Goal: Task Accomplishment & Management: Manage account settings

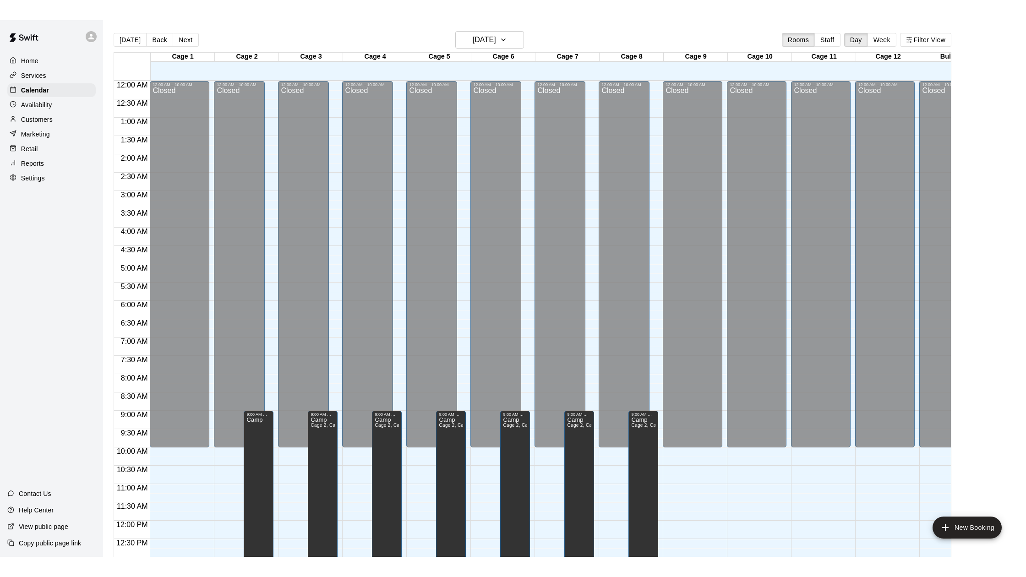
scroll to position [393, 0]
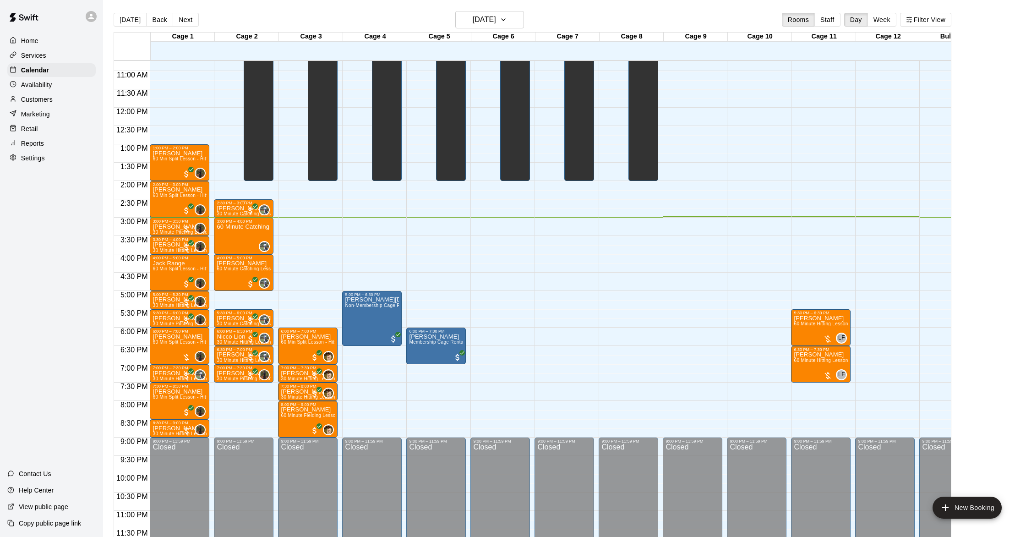
click at [243, 208] on p "[PERSON_NAME]" at bounding box center [244, 208] width 54 height 0
click at [228, 236] on img "edit" at bounding box center [226, 239] width 11 height 11
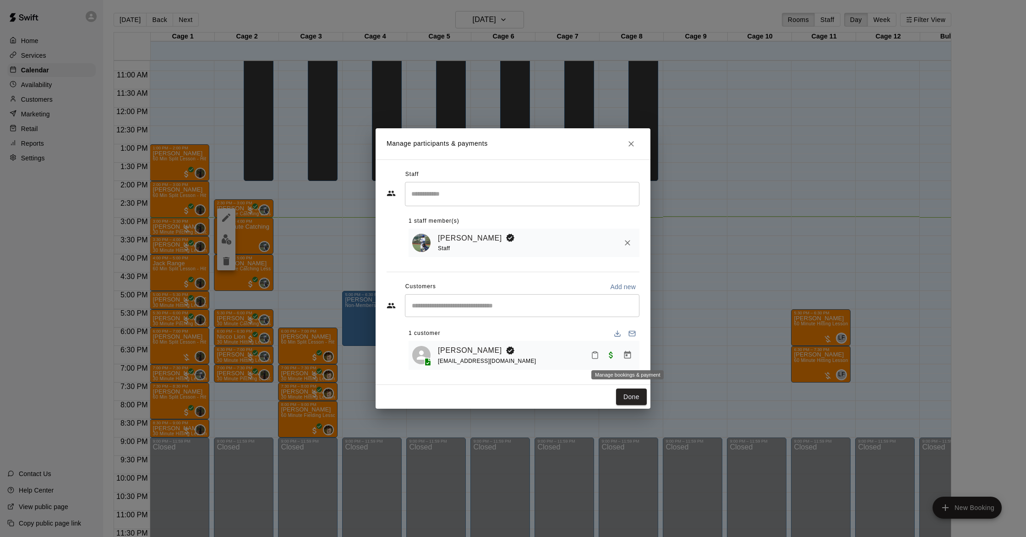
click at [631, 353] on icon "Manage bookings & payment" at bounding box center [627, 354] width 9 height 9
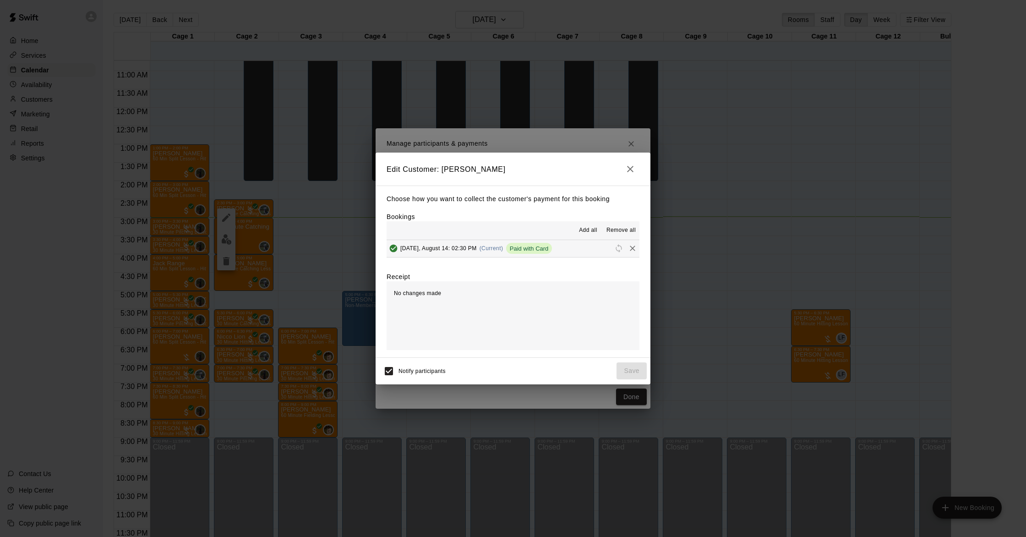
click at [632, 168] on icon "button" at bounding box center [629, 168] width 11 height 11
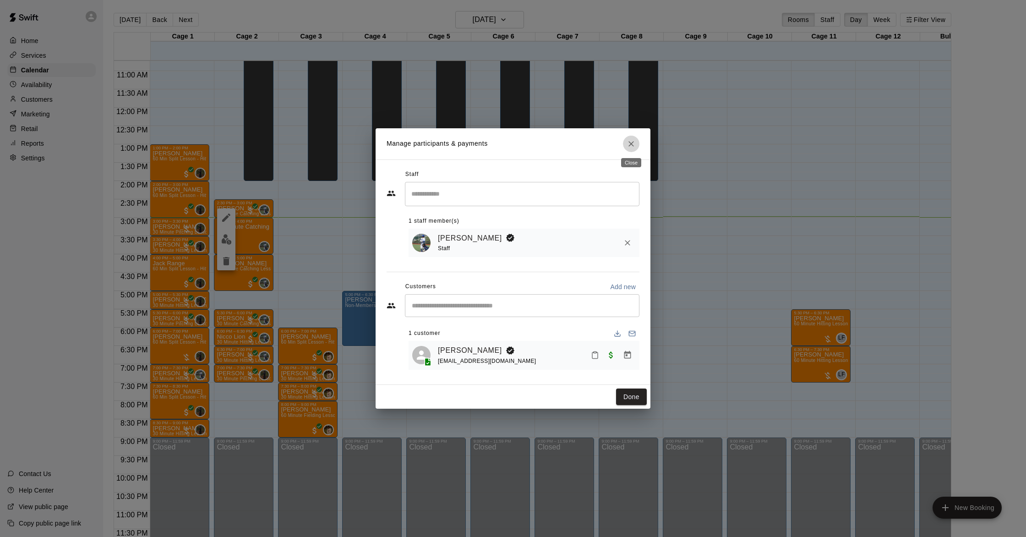
click at [632, 143] on icon "Close" at bounding box center [630, 143] width 9 height 9
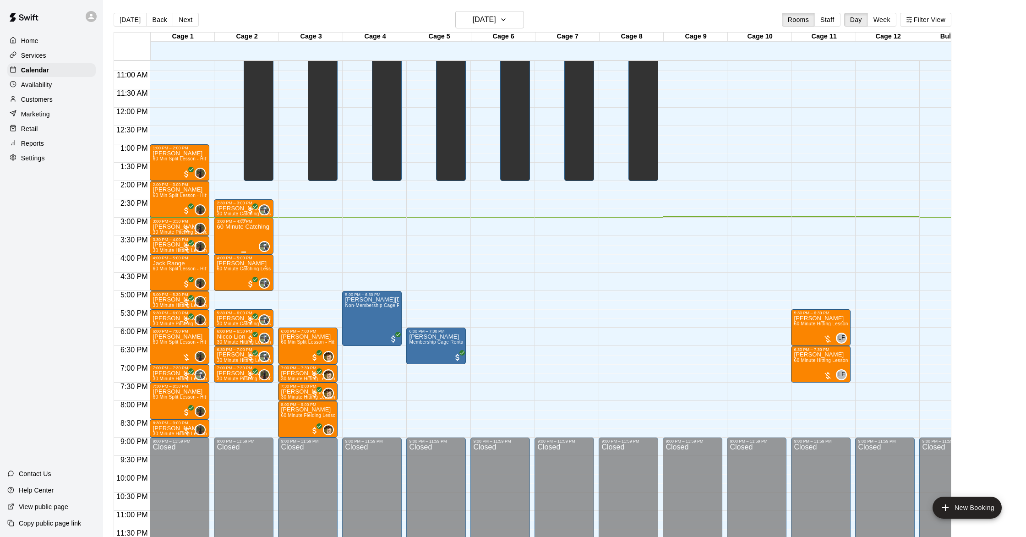
click at [246, 230] on div "60 Minute Catching Lesson" at bounding box center [244, 491] width 54 height 537
click at [221, 275] on icon "delete" at bounding box center [226, 276] width 11 height 11
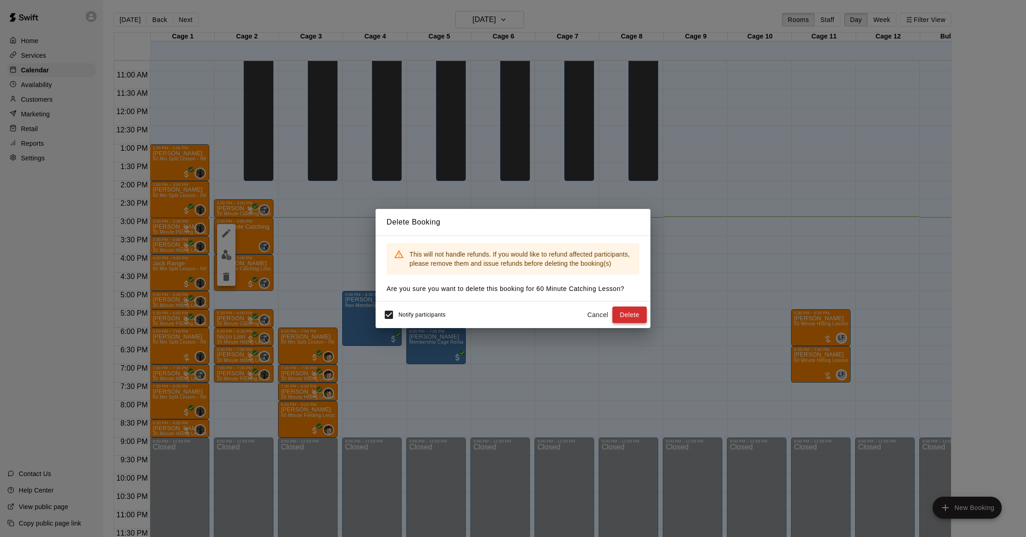
click at [625, 317] on button "Delete" at bounding box center [629, 314] width 34 height 17
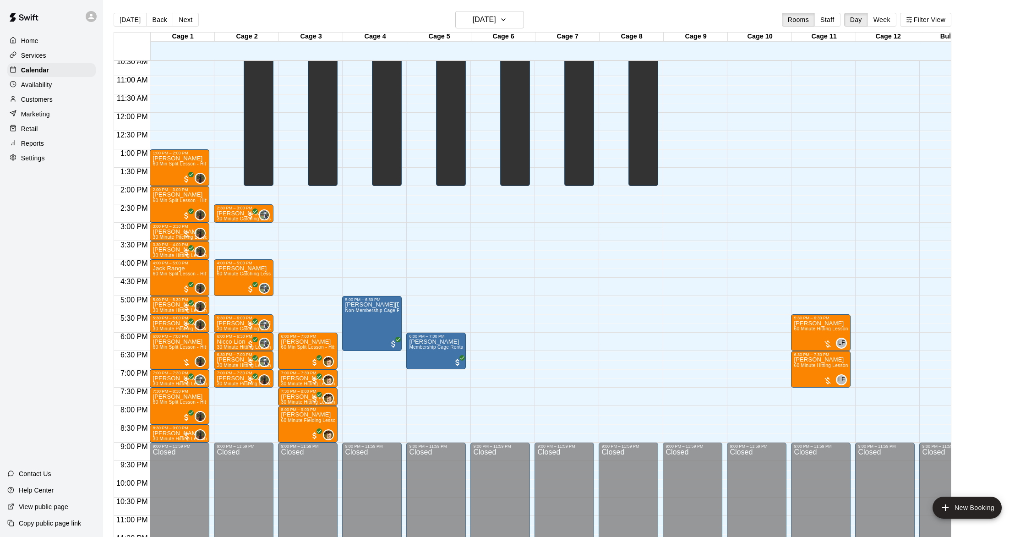
scroll to position [389, 0]
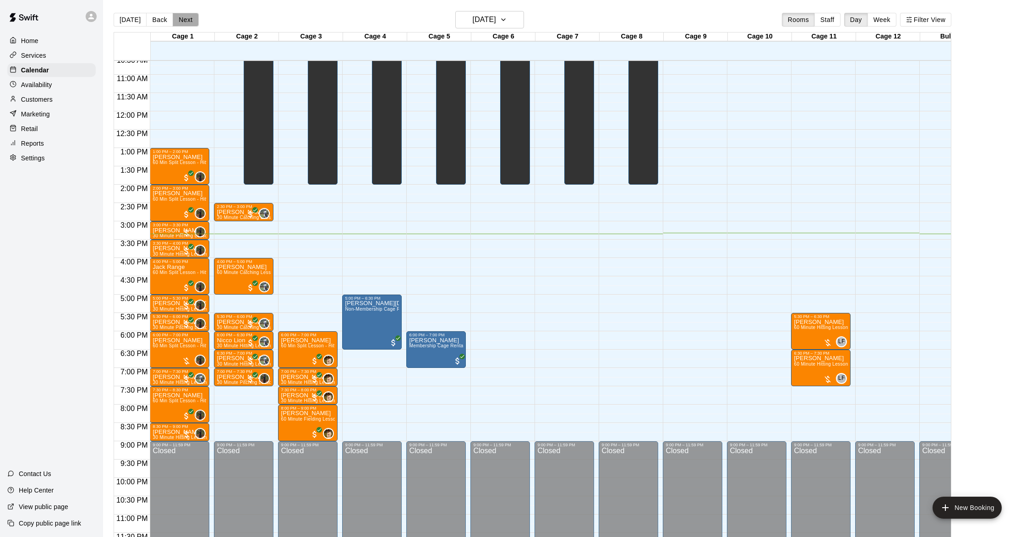
click at [186, 22] on button "Next" at bounding box center [186, 20] width 26 height 14
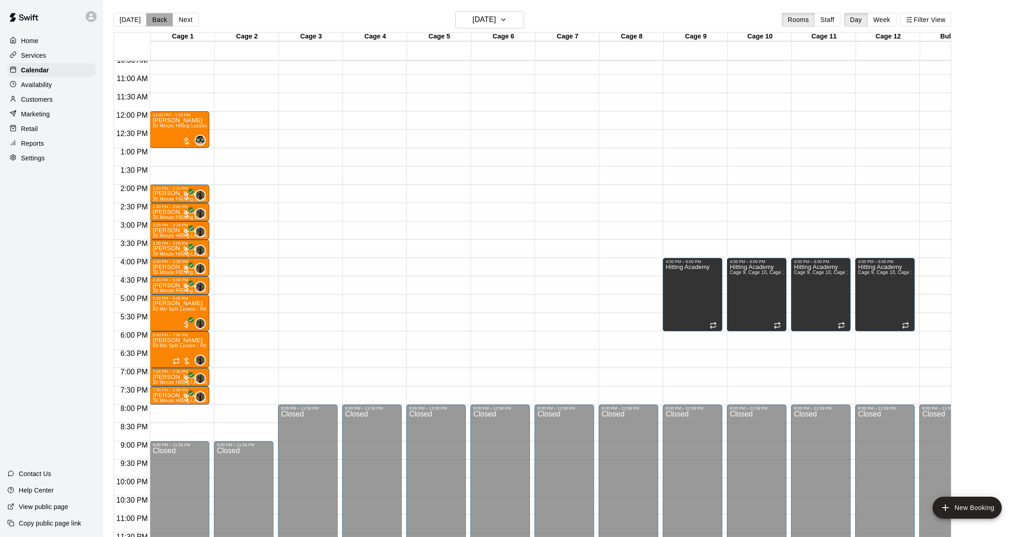
click at [157, 20] on button "Back" at bounding box center [159, 20] width 27 height 14
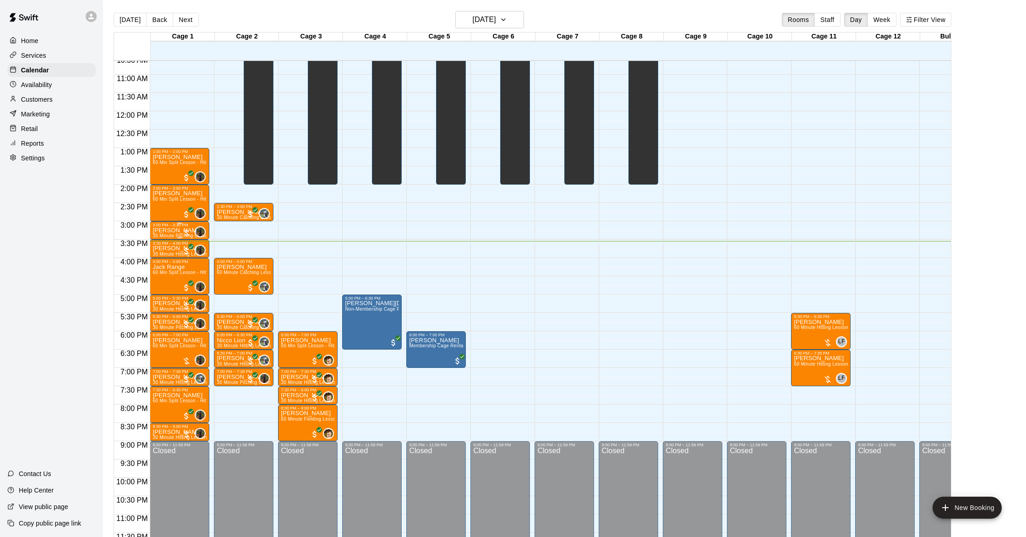
click at [186, 232] on div at bounding box center [186, 232] width 9 height 9
click at [191, 257] on img "edit" at bounding box center [191, 259] width 11 height 11
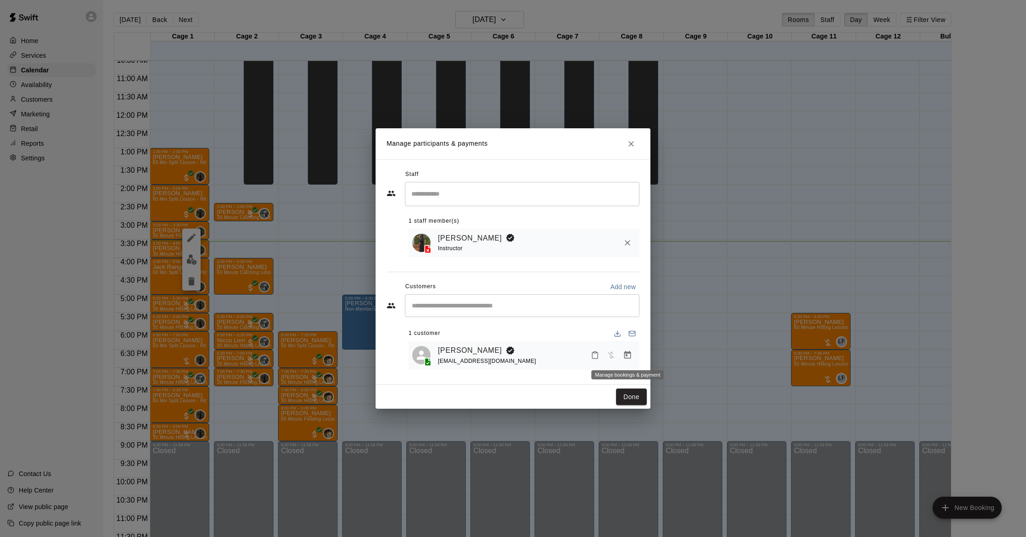
click at [626, 353] on icon "Manage bookings & payment" at bounding box center [627, 355] width 7 height 8
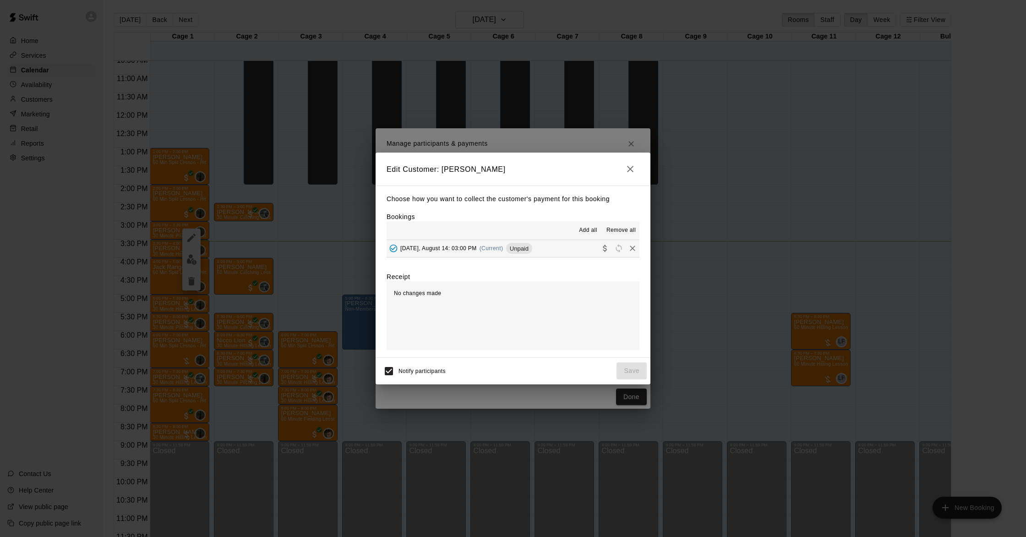
click at [499, 249] on span "(Current)" at bounding box center [491, 248] width 24 height 6
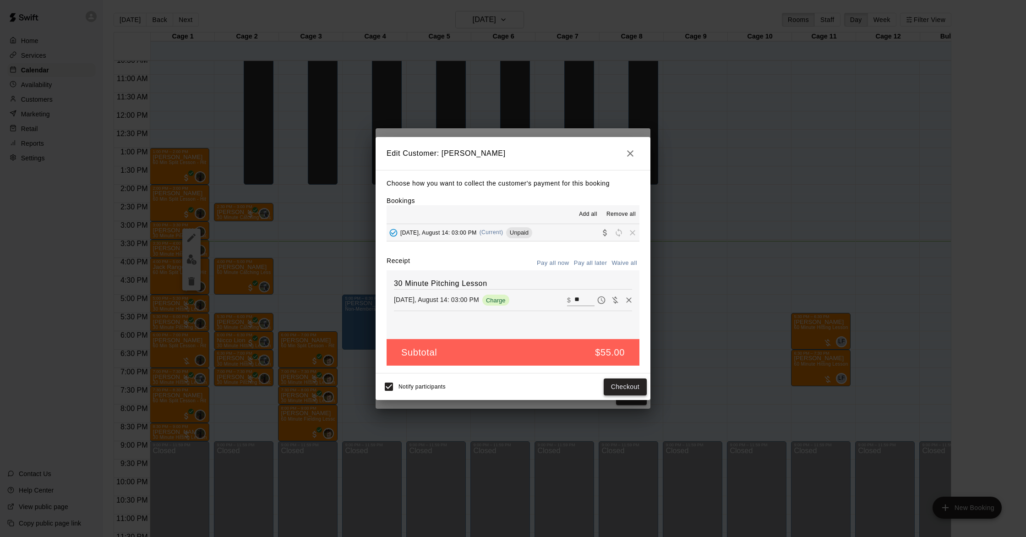
click at [627, 385] on button "Checkout" at bounding box center [624, 386] width 43 height 17
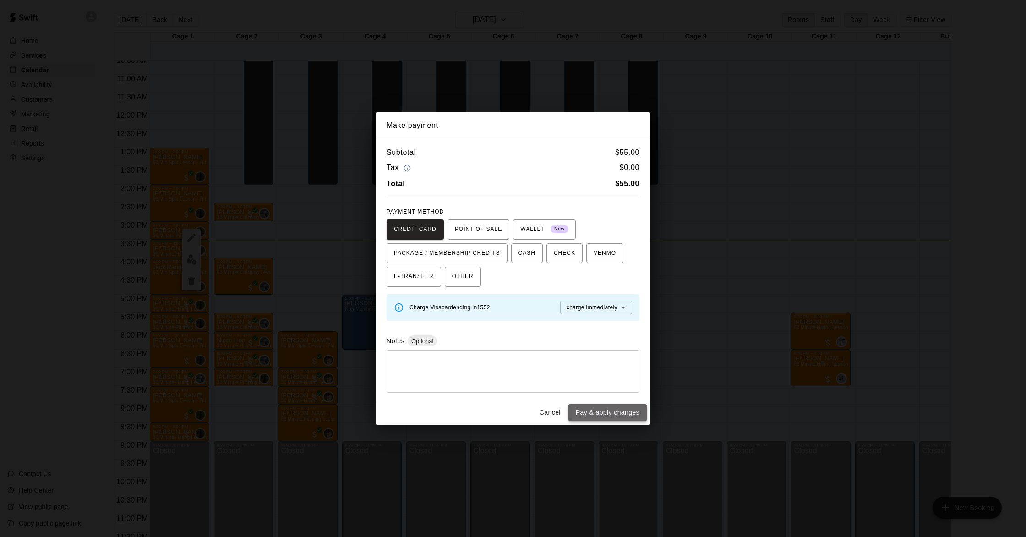
click at [627, 411] on button "Pay & apply changes" at bounding box center [607, 412] width 78 height 17
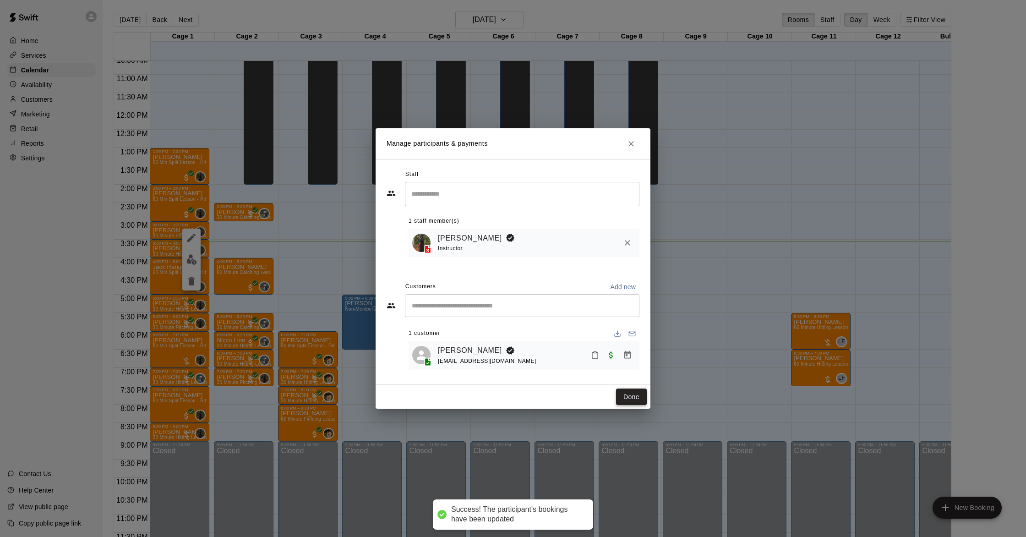
click at [635, 398] on button "Done" at bounding box center [631, 396] width 31 height 17
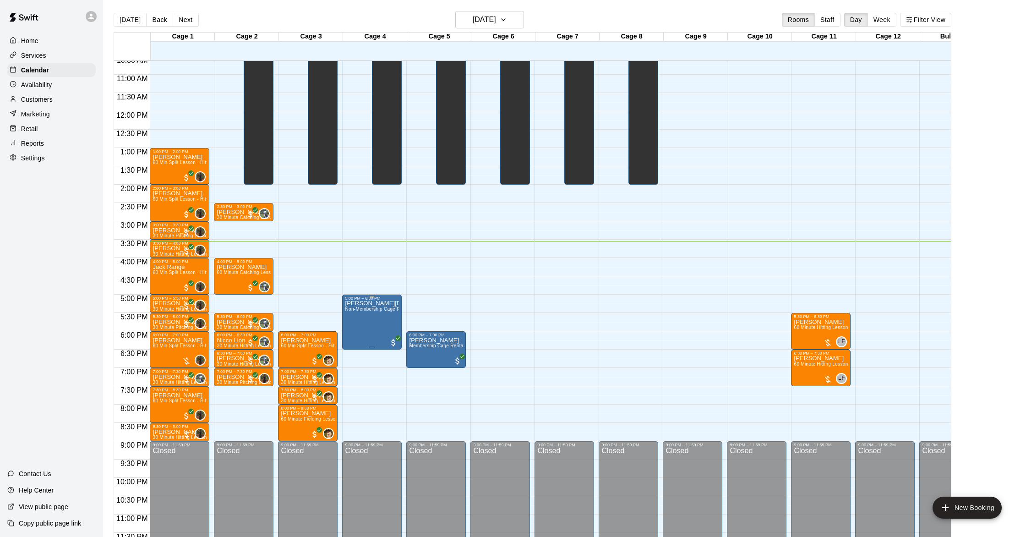
scroll to position [393, 0]
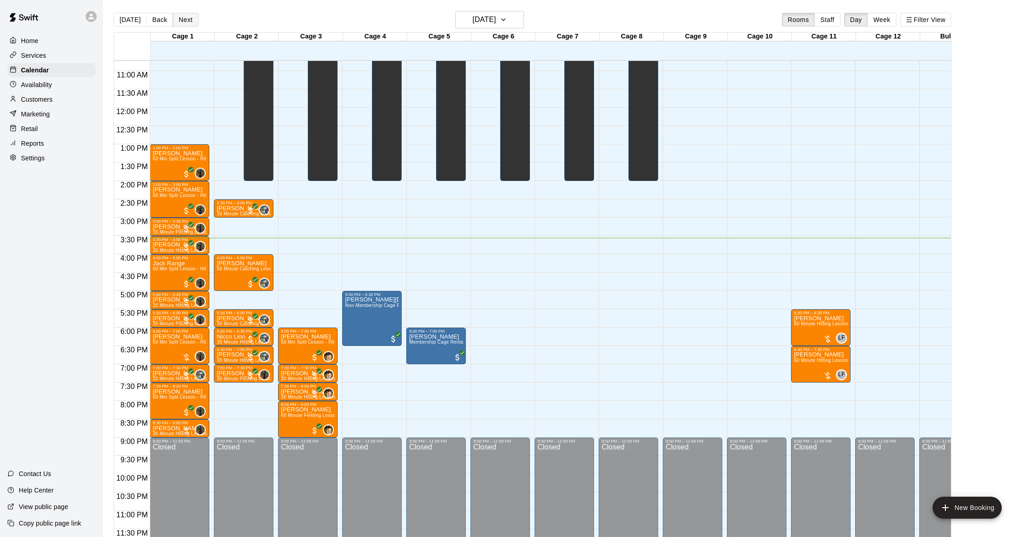
click at [183, 20] on button "Next" at bounding box center [186, 20] width 26 height 14
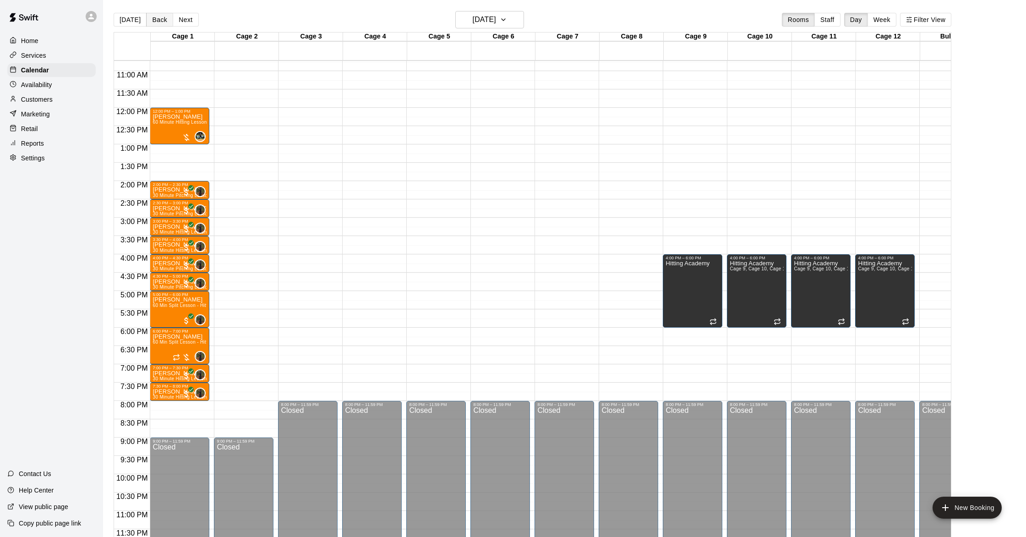
click at [154, 21] on button "Back" at bounding box center [159, 20] width 27 height 14
